Goal: Information Seeking & Learning: Learn about a topic

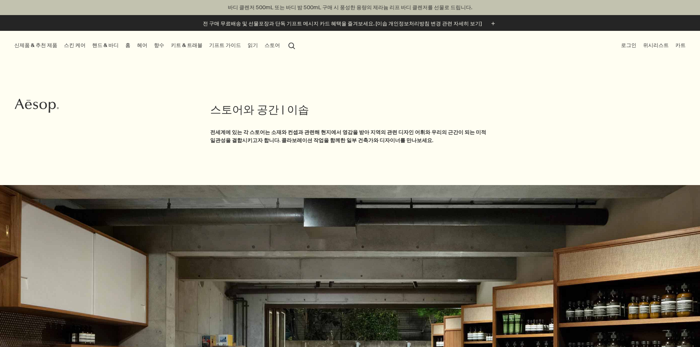
click at [149, 45] on link "헤어" at bounding box center [142, 45] width 13 height 10
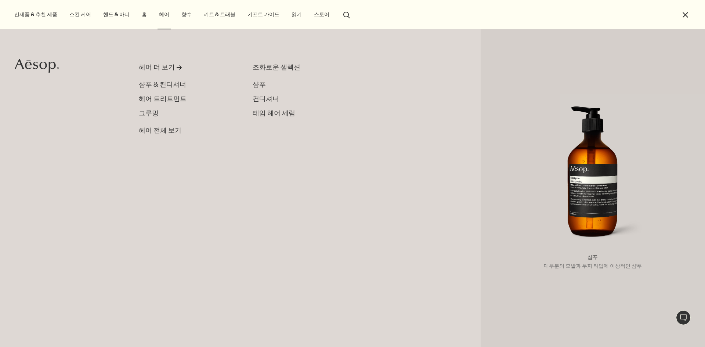
click at [592, 144] on img "primary" at bounding box center [593, 176] width 113 height 140
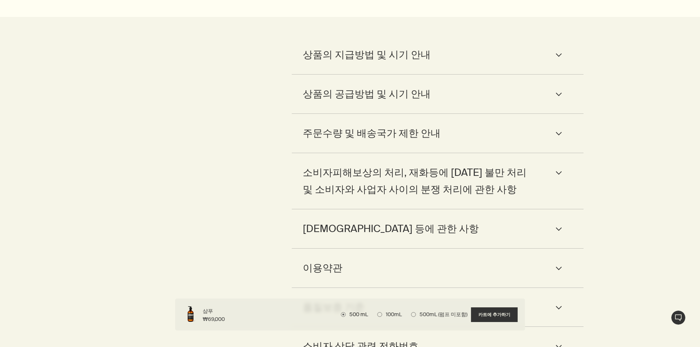
scroll to position [1868, 0]
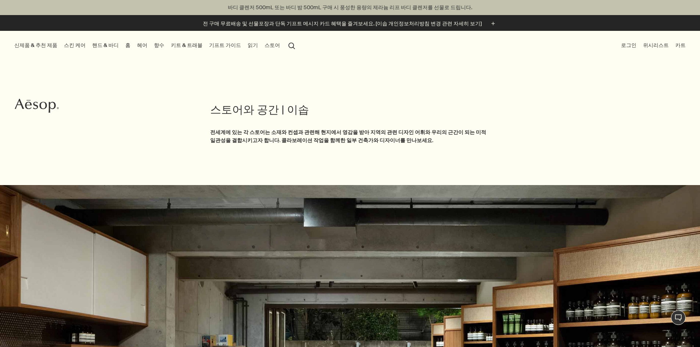
click at [149, 46] on link "헤어" at bounding box center [142, 45] width 13 height 10
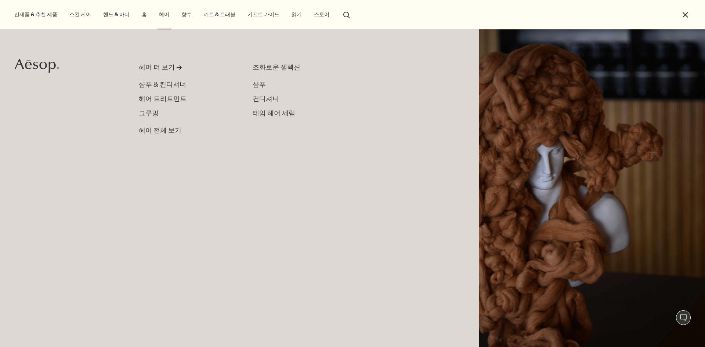
click at [161, 68] on div "헤어 더 보기" at bounding box center [157, 67] width 36 height 10
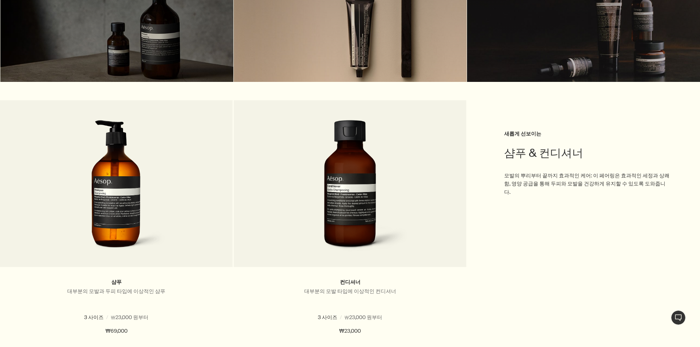
scroll to position [331, 0]
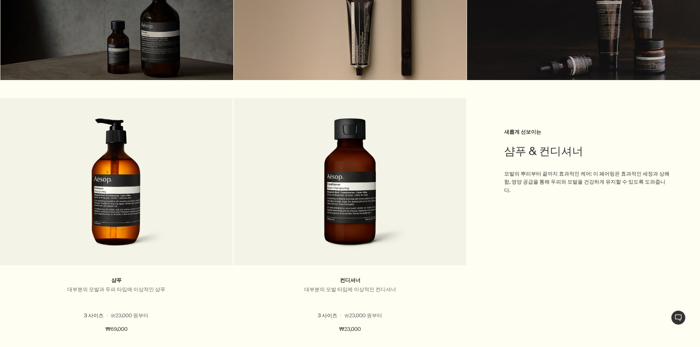
click at [132, 44] on div at bounding box center [116, 22] width 233 height 115
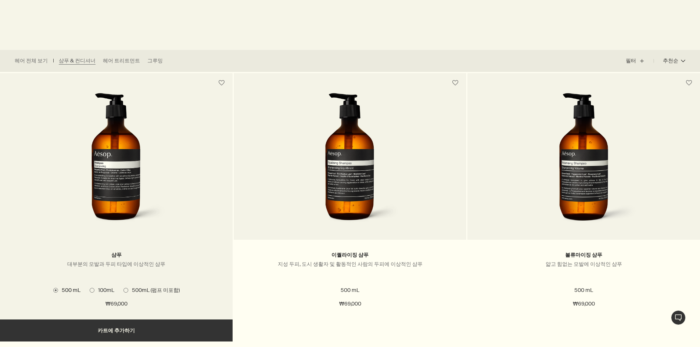
scroll to position [184, 0]
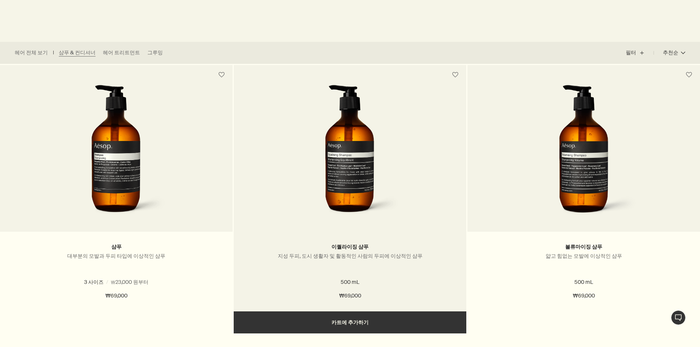
click at [371, 174] on img at bounding box center [350, 153] width 110 height 136
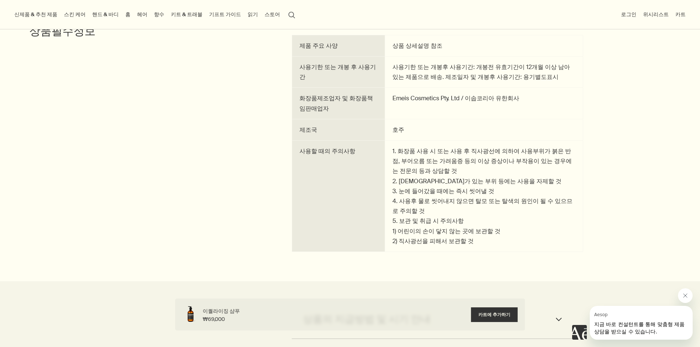
scroll to position [1106, 0]
